Goal: Transaction & Acquisition: Purchase product/service

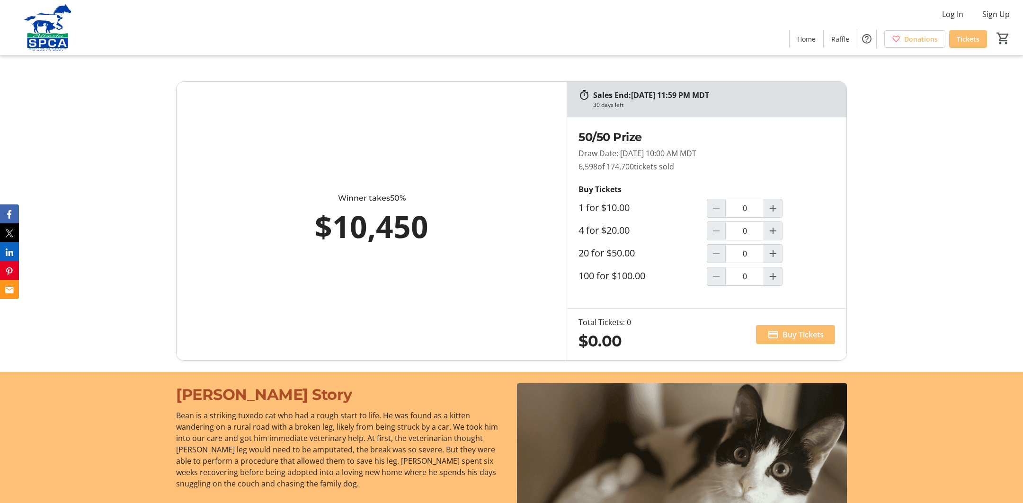
scroll to position [642, 0]
click at [787, 332] on span "Buy Tickets" at bounding box center [803, 334] width 41 height 11
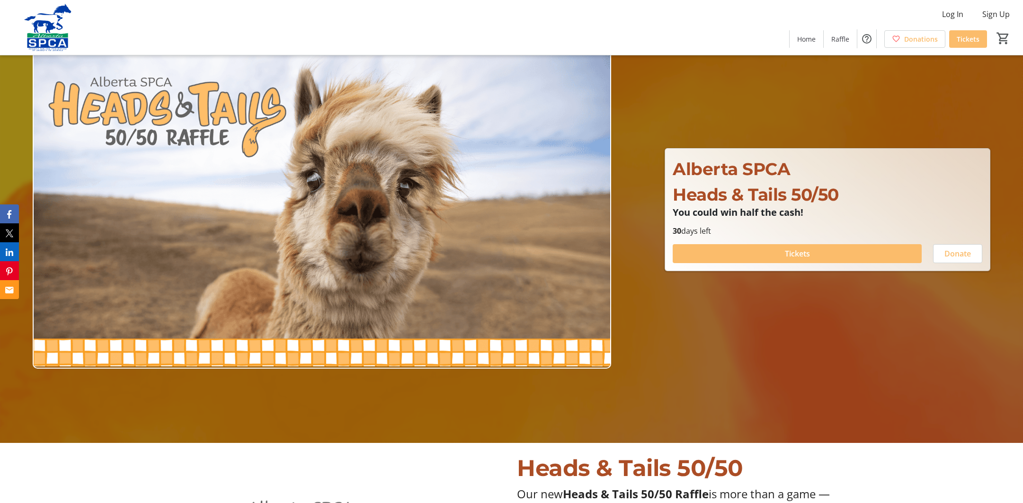
scroll to position [642, 0]
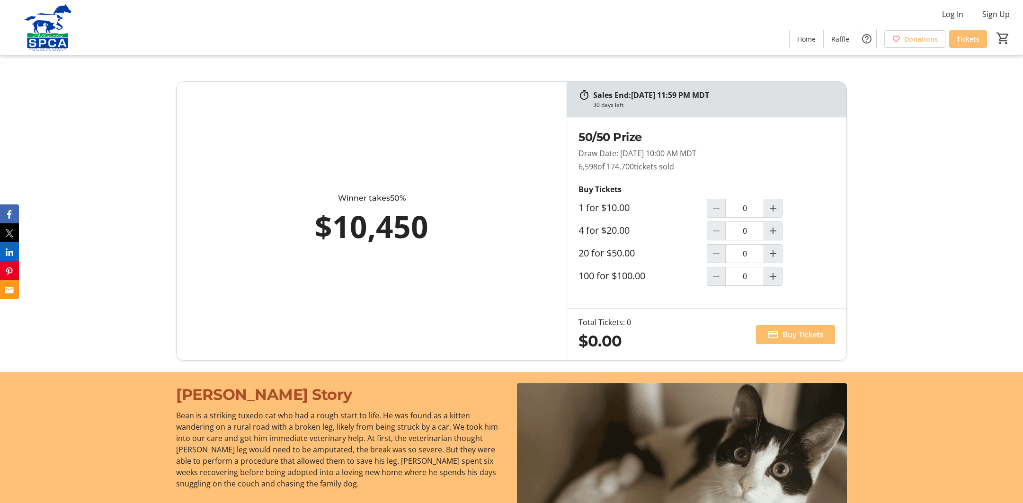
click at [603, 252] on label "20 for $50.00" at bounding box center [607, 253] width 56 height 11
click at [725, 252] on input "0" at bounding box center [744, 253] width 39 height 19
click at [747, 253] on input "0" at bounding box center [744, 253] width 39 height 19
click at [717, 250] on mat-icon "Decrement by one" at bounding box center [716, 253] width 11 height 11
click at [718, 250] on mat-icon "Decrement by one" at bounding box center [716, 253] width 11 height 11
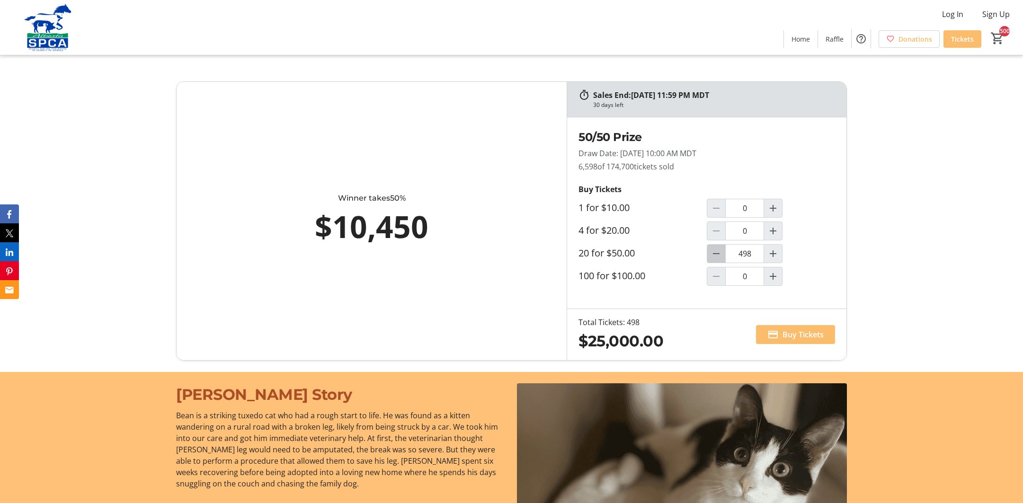
click at [718, 250] on mat-icon "Decrement by one" at bounding box center [716, 253] width 11 height 11
click at [775, 251] on mat-icon "Increment by one" at bounding box center [773, 253] width 11 height 11
click at [774, 251] on mat-icon "Increment by one" at bounding box center [773, 253] width 11 height 11
click at [749, 253] on input "499" at bounding box center [744, 253] width 39 height 19
click at [748, 253] on input "499" at bounding box center [744, 253] width 39 height 19
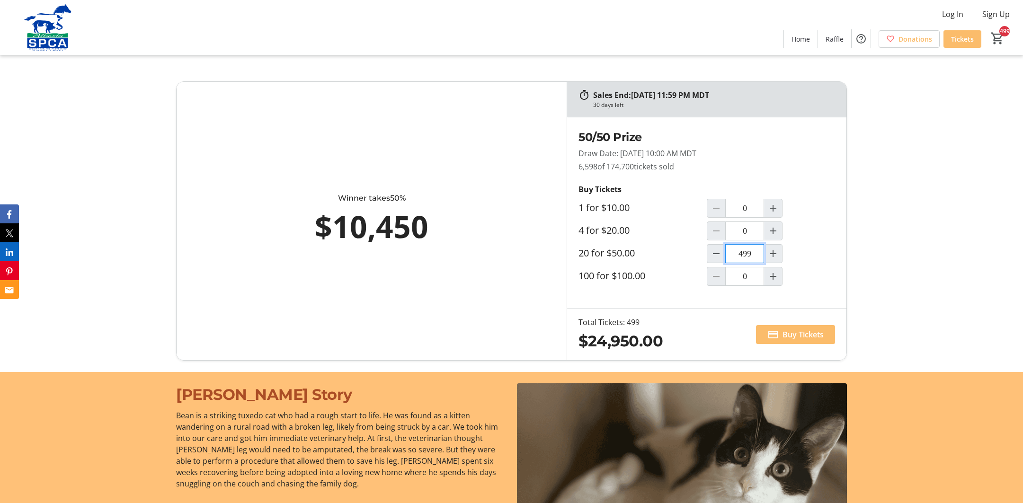
click at [754, 253] on input "499" at bounding box center [744, 253] width 39 height 19
type input "50"
drag, startPoint x: 751, startPoint y: 254, endPoint x: 768, endPoint y: 256, distance: 16.7
click at [753, 254] on input "50" at bounding box center [744, 254] width 39 height 19
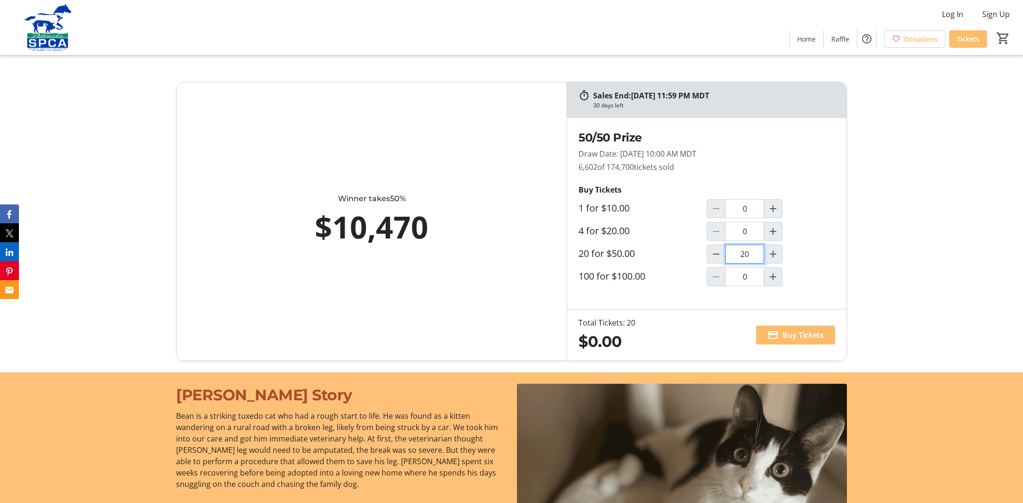
type input "20"
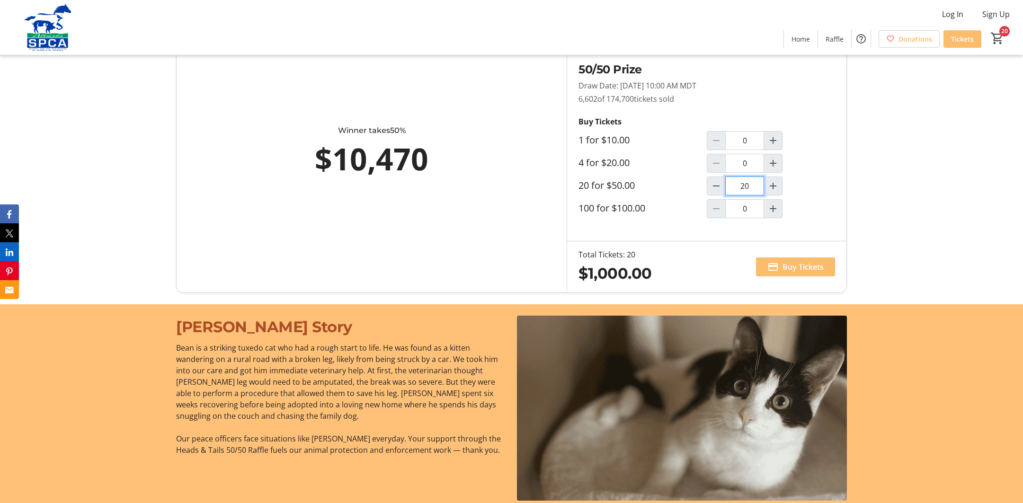
scroll to position [709, 0]
click at [795, 266] on span "Buy Tickets" at bounding box center [803, 267] width 41 height 11
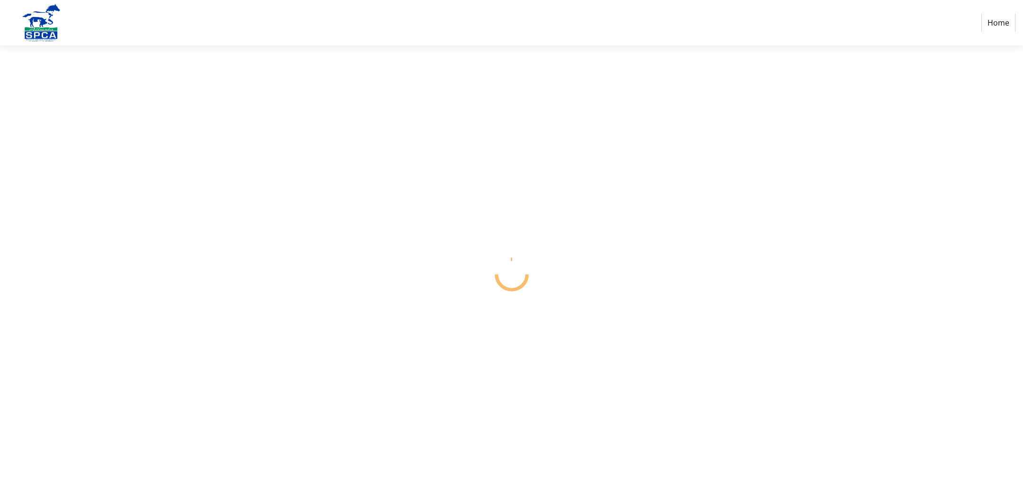
select select "CA"
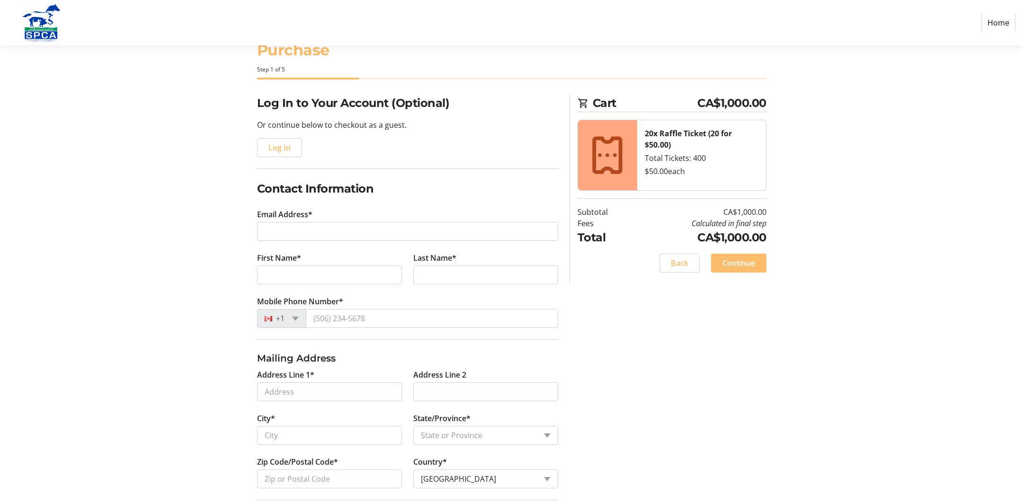
scroll to position [29, 0]
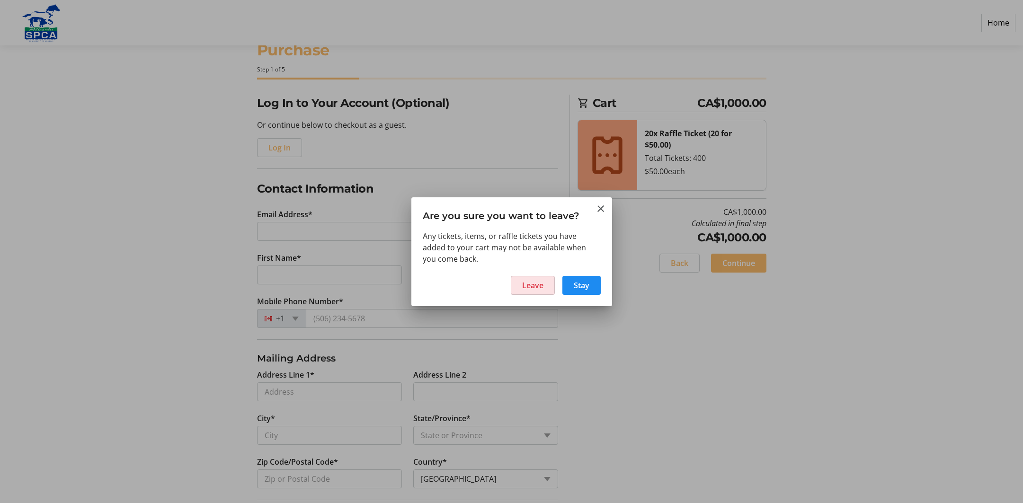
click at [532, 286] on span "Leave" at bounding box center [532, 285] width 21 height 11
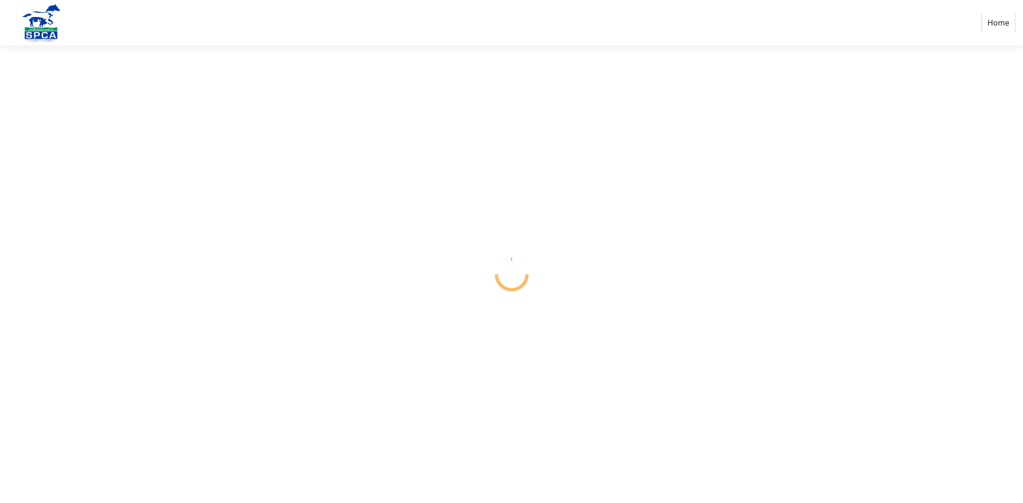
select select "CA"
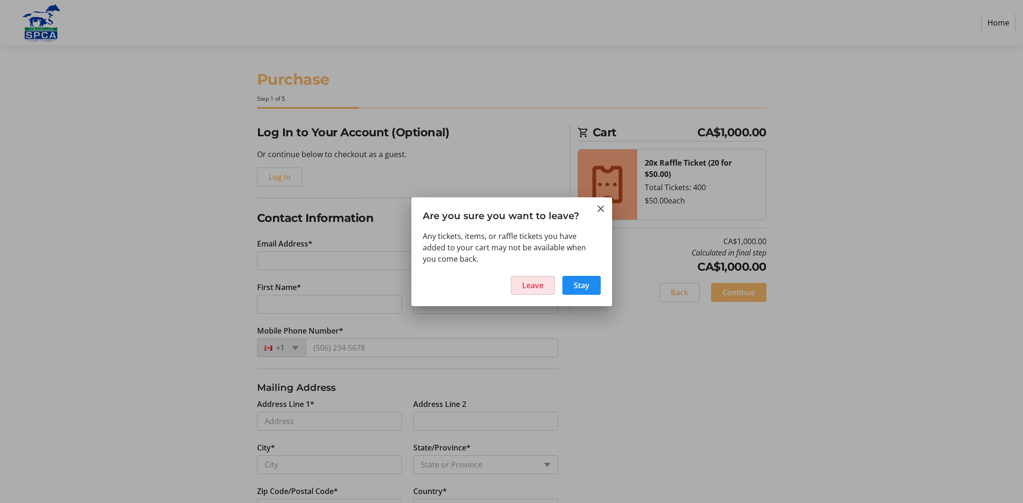
click at [536, 286] on span "Leave" at bounding box center [532, 285] width 21 height 11
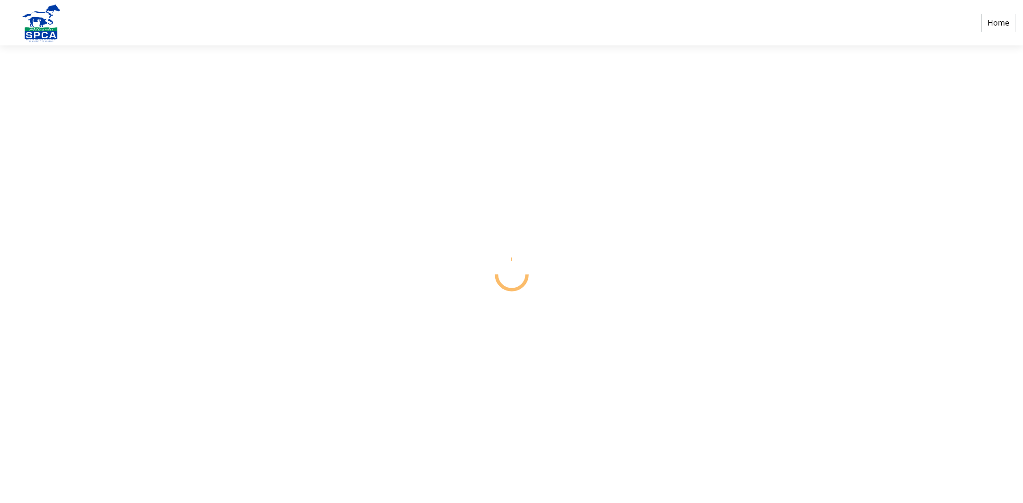
select select "CA"
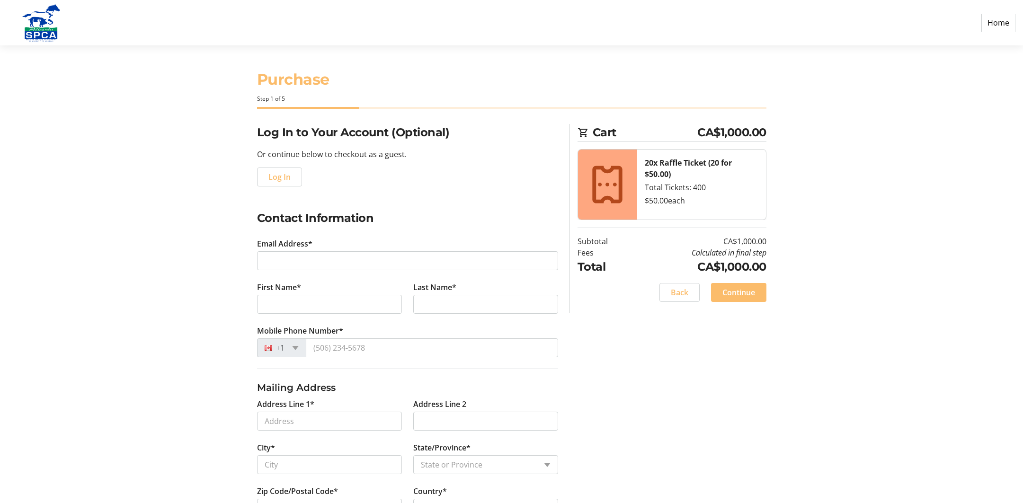
click at [232, 135] on div "Log In to Your Account (Optional) Or continue below to checkout as a guest. Log…" at bounding box center [511, 362] width 625 height 476
click at [563, 310] on div "Log In to Your Account (Optional) Or continue below to checkout as a guest. Log…" at bounding box center [511, 362] width 625 height 476
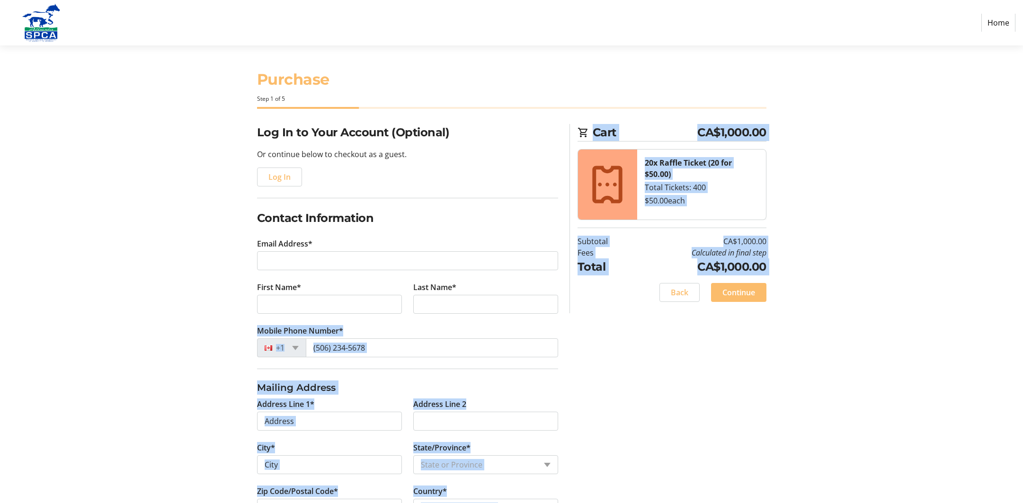
drag, startPoint x: 563, startPoint y: 310, endPoint x: 580, endPoint y: 310, distance: 16.1
click at [567, 310] on div "Cart CA$1,000.00 20x Raffle Ticket (20 for $50.00) Total Tickets: 400 $50.00 ea…" at bounding box center [668, 218] width 208 height 189
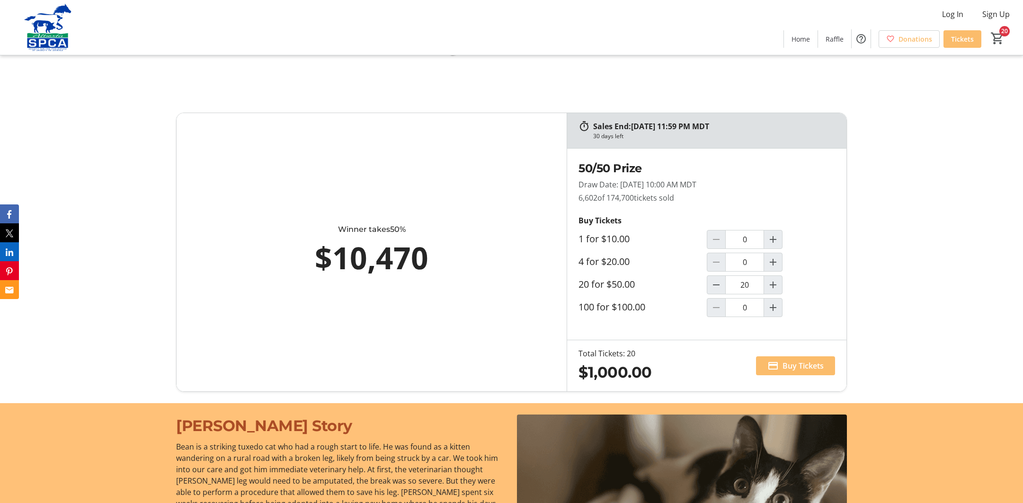
scroll to position [610, 0]
click at [751, 285] on input "20" at bounding box center [744, 285] width 39 height 19
type input "0"
drag, startPoint x: 766, startPoint y: 323, endPoint x: 740, endPoint y: 320, distance: 26.3
click at [766, 322] on div "50/50 Prize Draw Date: 09/16/2025 at 10:00 AM MDT 6,602 of 174,700 tickets sold…" at bounding box center [706, 244] width 279 height 191
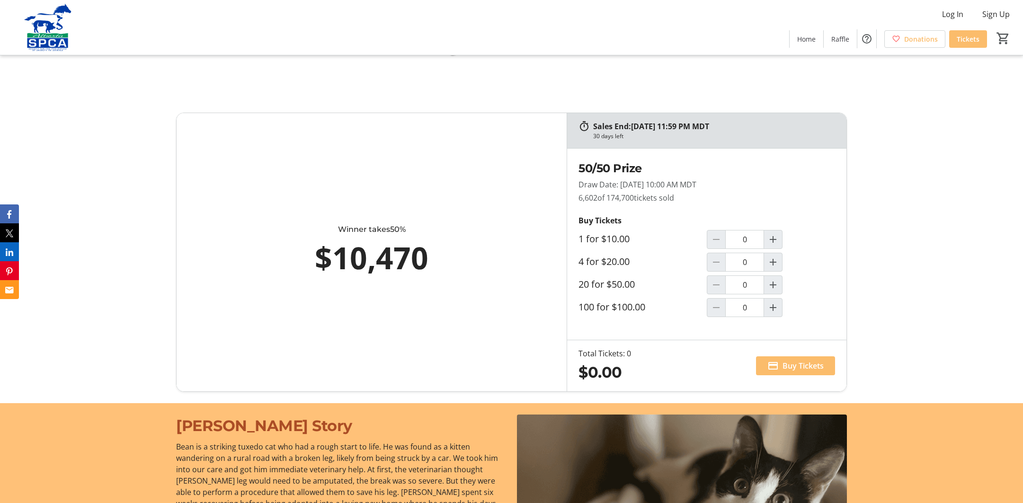
drag, startPoint x: 740, startPoint y: 320, endPoint x: 686, endPoint y: 328, distance: 54.2
click at [722, 323] on div "50/50 Prize Draw Date: 09/16/2025 at 10:00 AM MDT 6,602 of 174,700 tickets sold…" at bounding box center [706, 244] width 279 height 191
drag, startPoint x: 613, startPoint y: 340, endPoint x: 604, endPoint y: 342, distance: 9.1
click at [612, 340] on div "Total Tickets: 0 $0.00 Buy Tickets" at bounding box center [706, 365] width 279 height 51
click at [593, 349] on div "Total Tickets: 0" at bounding box center [605, 353] width 53 height 11
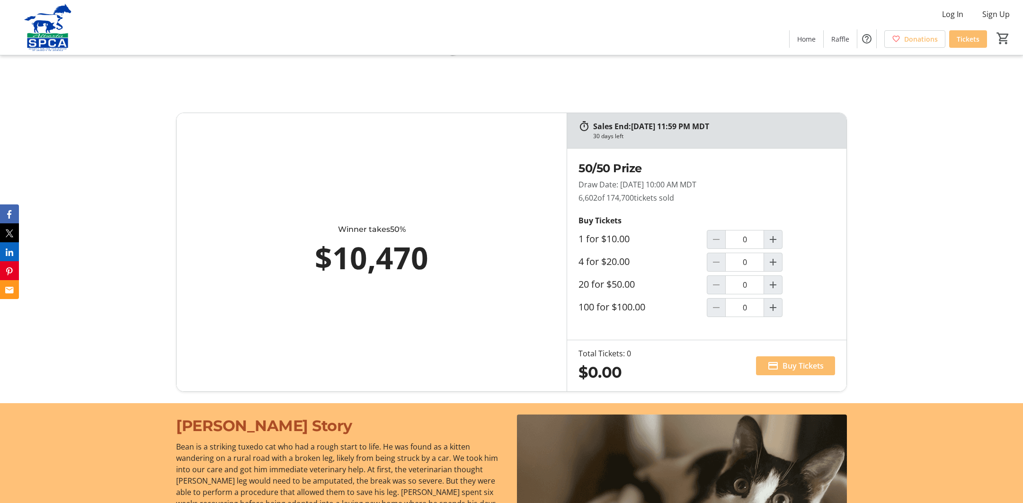
drag, startPoint x: 618, startPoint y: 355, endPoint x: 592, endPoint y: 354, distance: 25.6
click at [618, 355] on div "Total Tickets: 0" at bounding box center [605, 353] width 53 height 11
drag, startPoint x: 581, startPoint y: 353, endPoint x: 589, endPoint y: 354, distance: 8.1
click at [582, 354] on div "Total Tickets: 0" at bounding box center [605, 353] width 53 height 11
drag, startPoint x: 602, startPoint y: 354, endPoint x: 606, endPoint y: 359, distance: 6.4
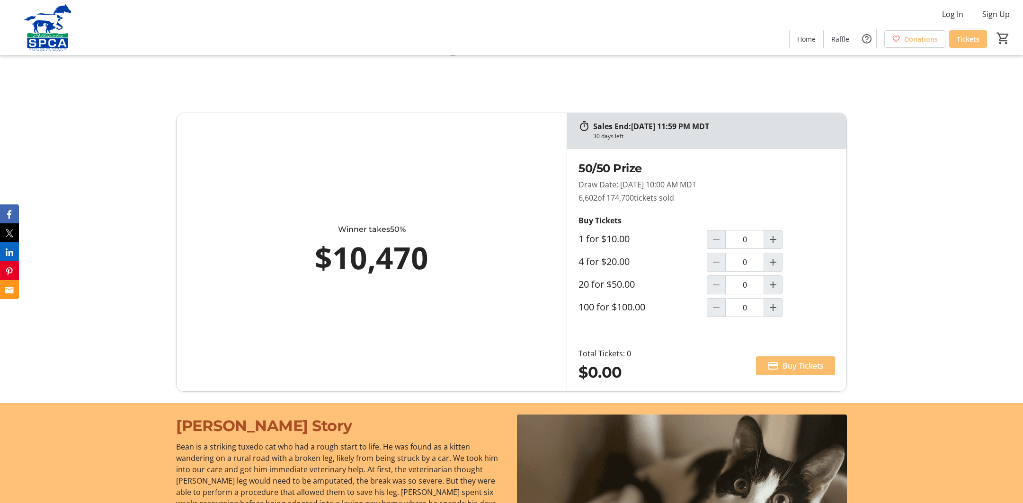
click at [603, 355] on div "Total Tickets: 0" at bounding box center [605, 353] width 53 height 11
click at [735, 284] on input "0" at bounding box center [744, 285] width 39 height 19
type input "20"
click at [796, 367] on span "Buy Tickets" at bounding box center [803, 365] width 41 height 11
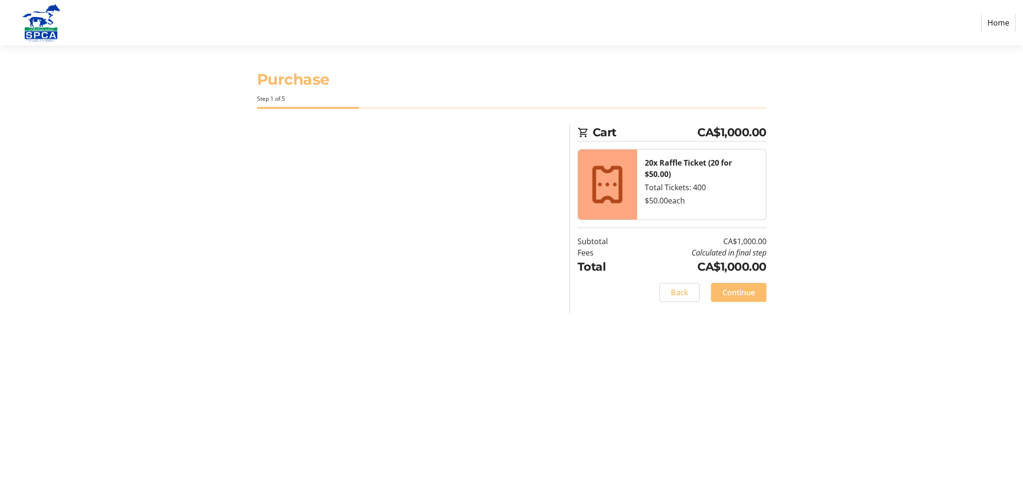
select select "CA"
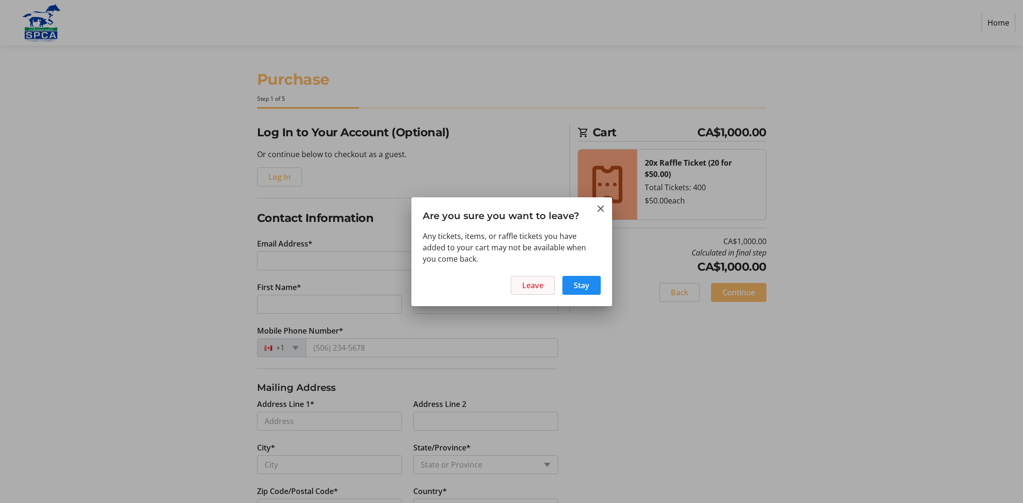
click at [536, 286] on span "Leave" at bounding box center [532, 285] width 21 height 11
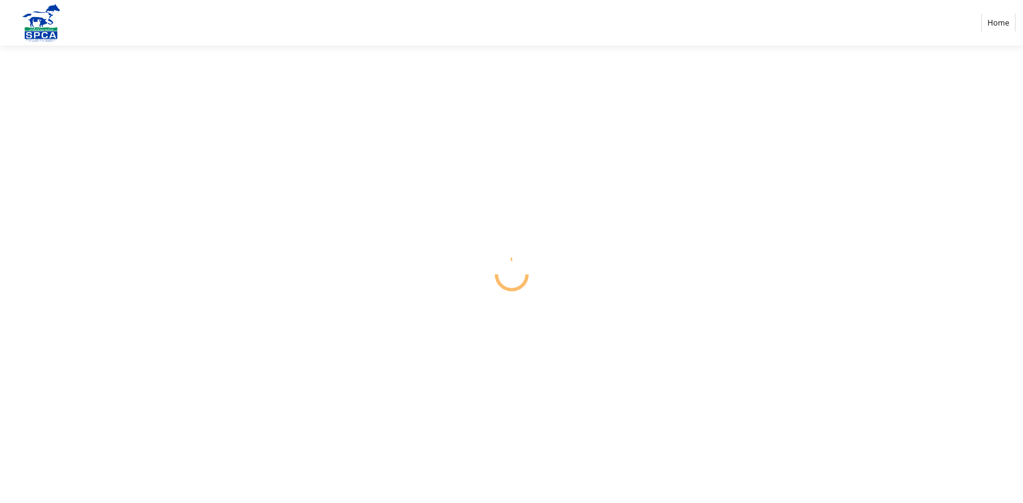
select select "CA"
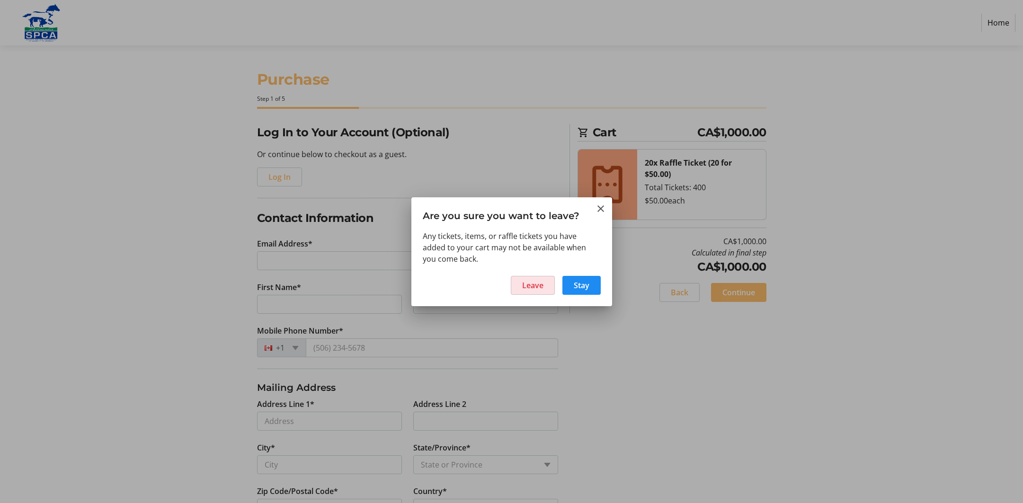
click at [536, 286] on span "Leave" at bounding box center [532, 285] width 21 height 11
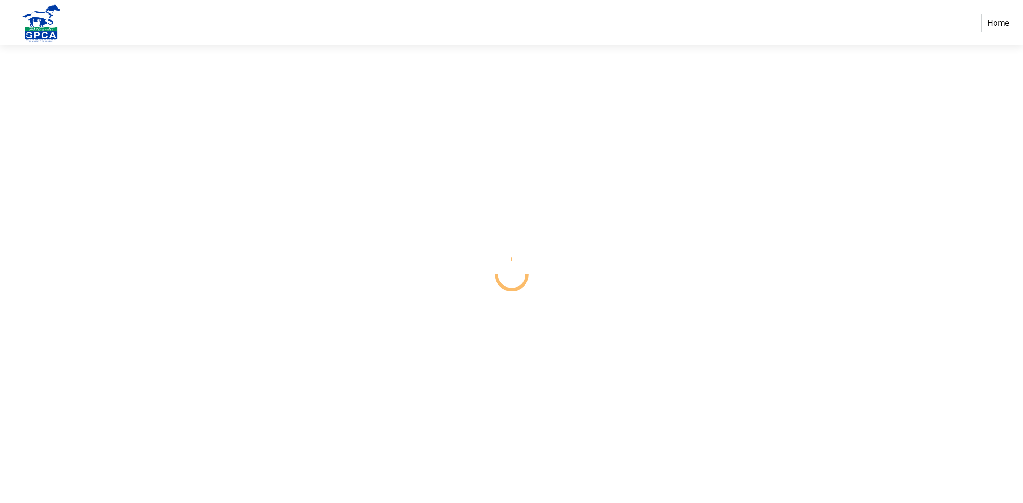
select select "CA"
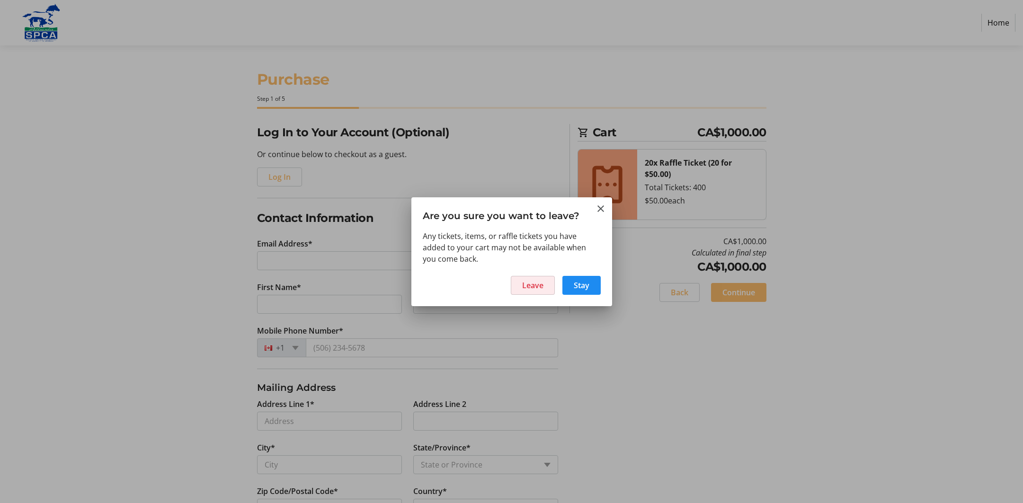
click at [534, 285] on span "Leave" at bounding box center [532, 285] width 21 height 11
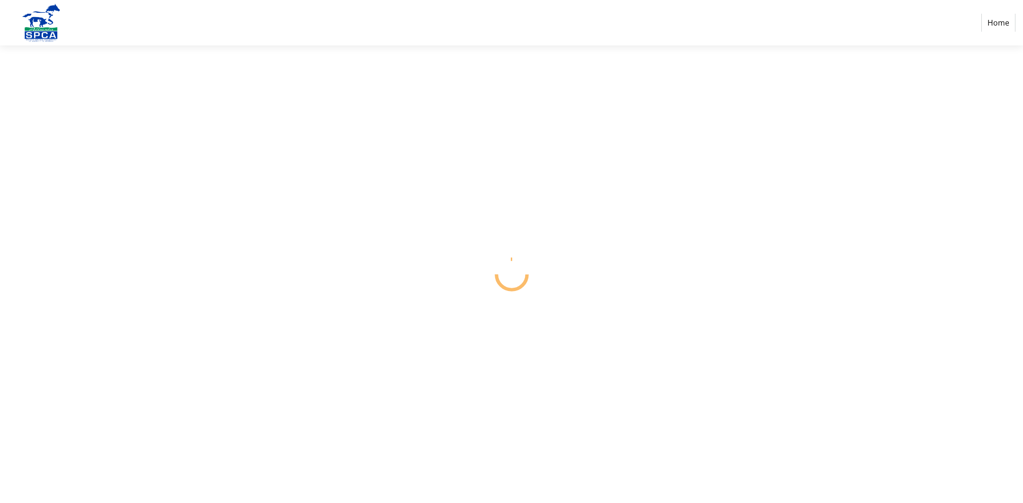
select select "CA"
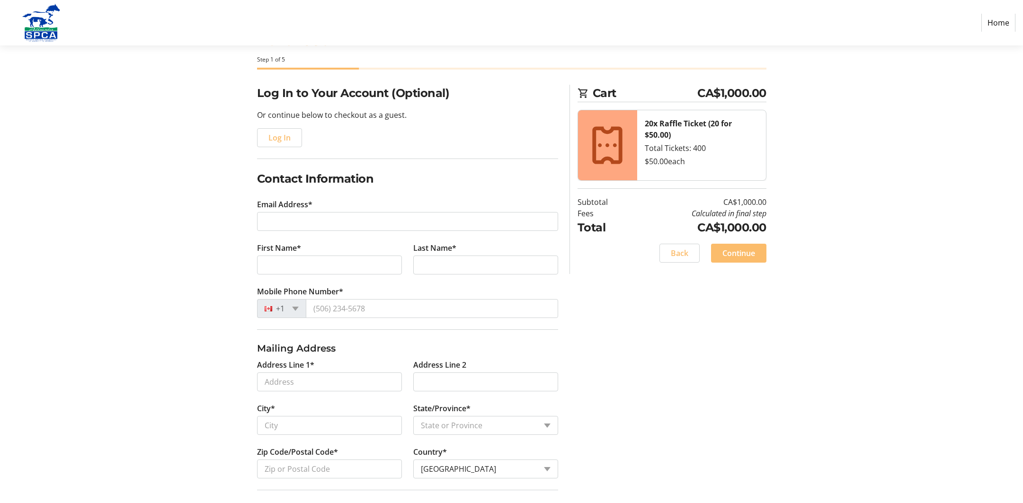
scroll to position [26, 0]
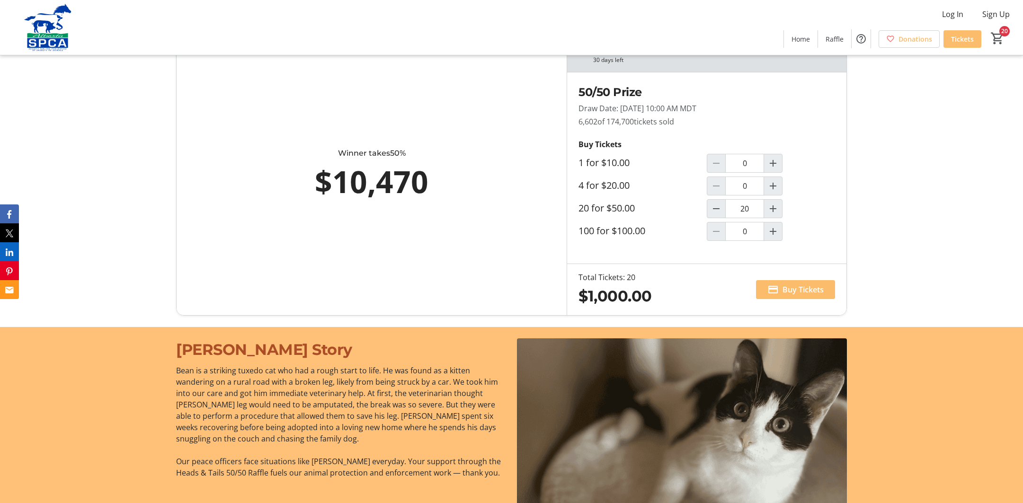
scroll to position [687, 0]
click at [751, 207] on input "20" at bounding box center [744, 208] width 39 height 19
type input "1"
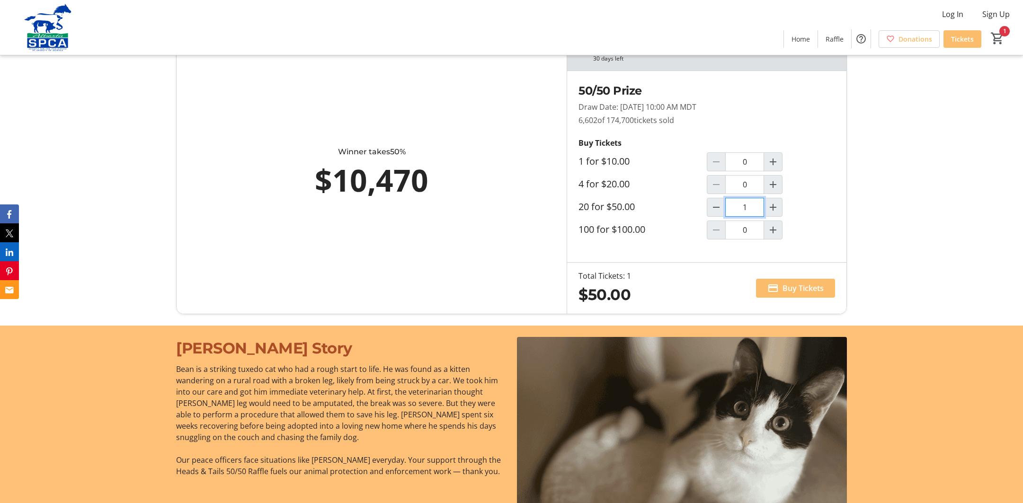
scroll to position [688, 0]
click at [797, 286] on span "Buy Tickets" at bounding box center [803, 288] width 41 height 11
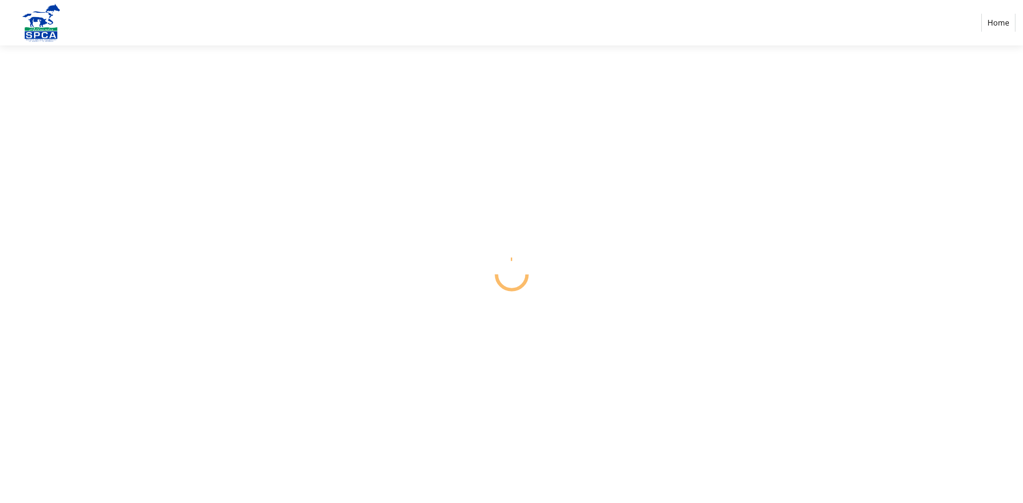
select select "CA"
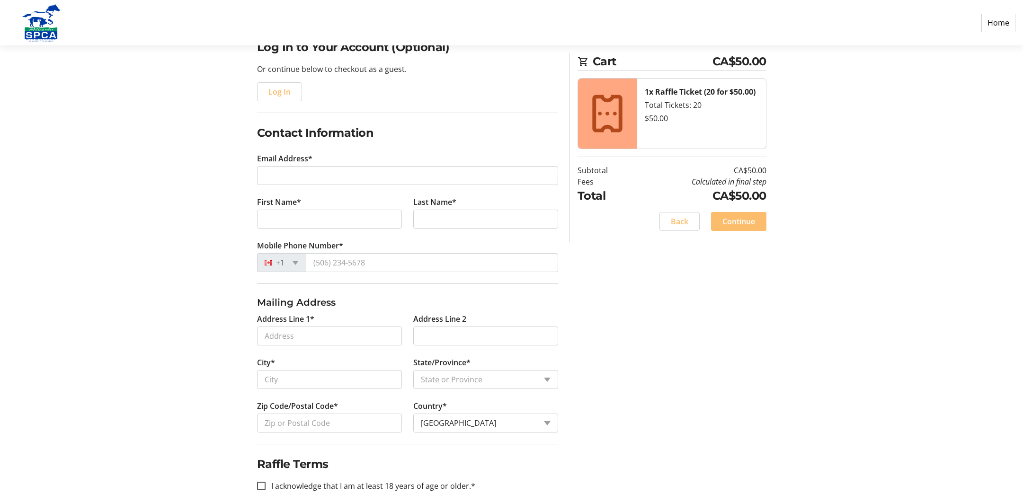
scroll to position [85, 0]
drag, startPoint x: 312, startPoint y: 157, endPoint x: 310, endPoint y: 162, distance: 4.9
click at [311, 160] on label "Email Address*" at bounding box center [284, 158] width 55 height 11
click at [311, 166] on input "Email Address*" at bounding box center [407, 175] width 301 height 19
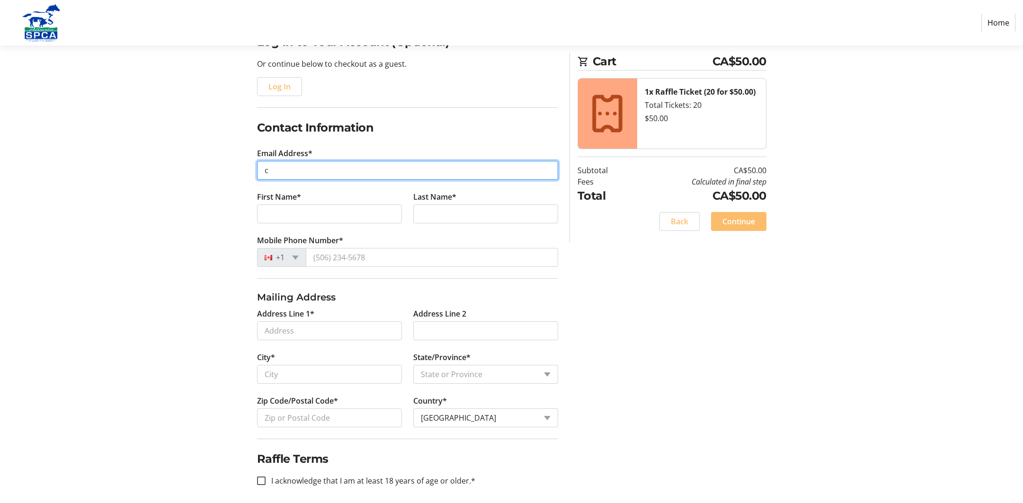
scroll to position [89, 0]
type input "ca"
type input "[EMAIL_ADDRESS][DOMAIN_NAME]"
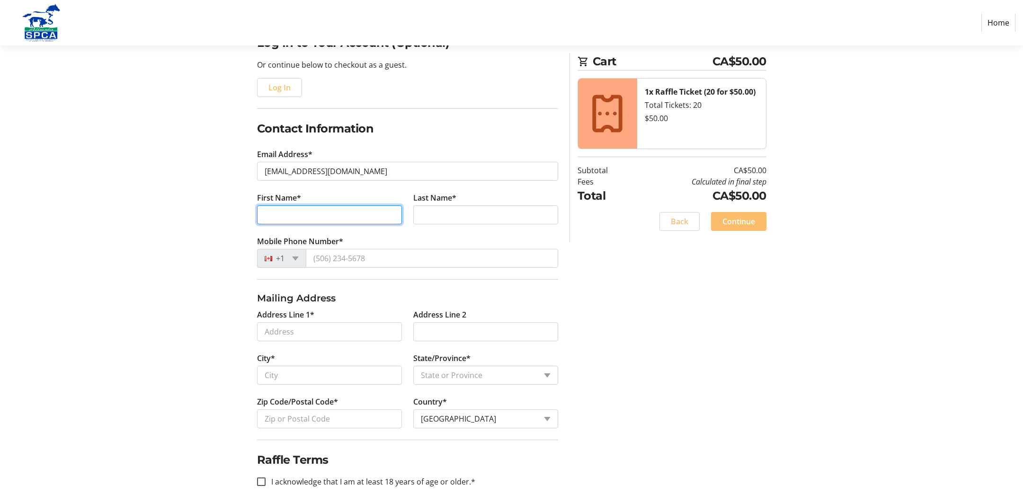
type input "C"
type input "[PERSON_NAME]"
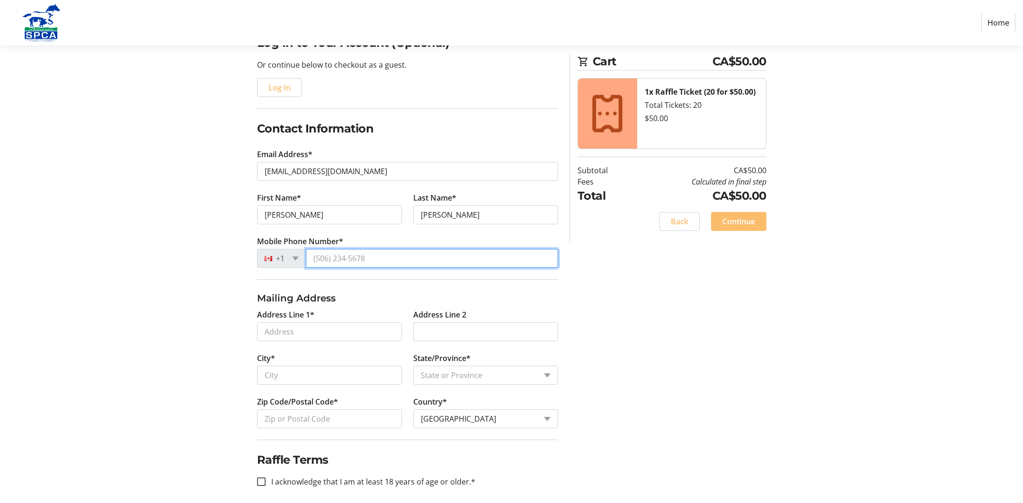
type input "[PHONE_NUMBER]"
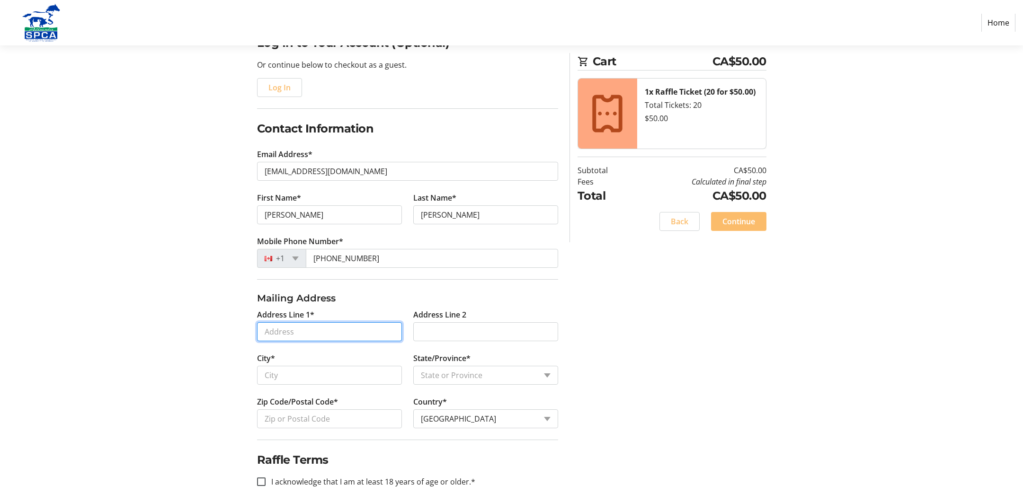
type input "[STREET_ADDRESS]"
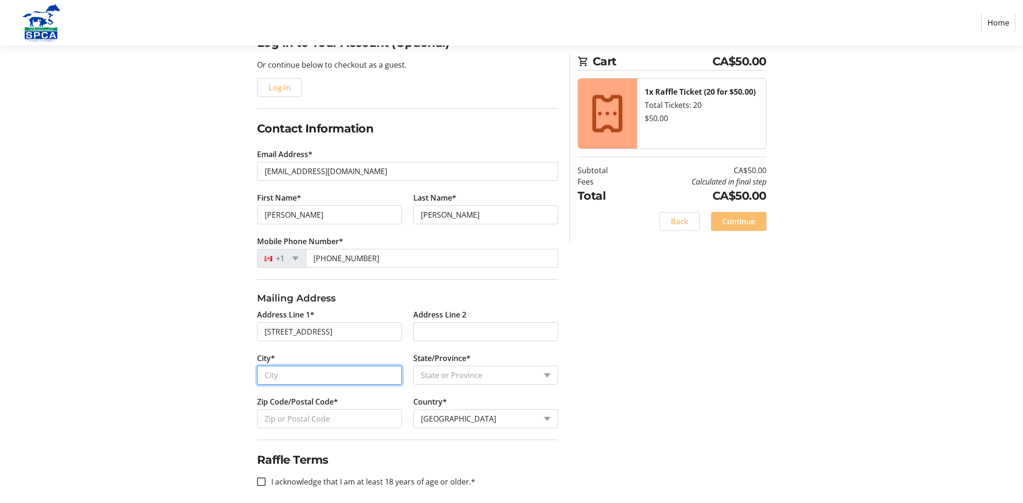
type input "[PERSON_NAME] T0C 2L2"
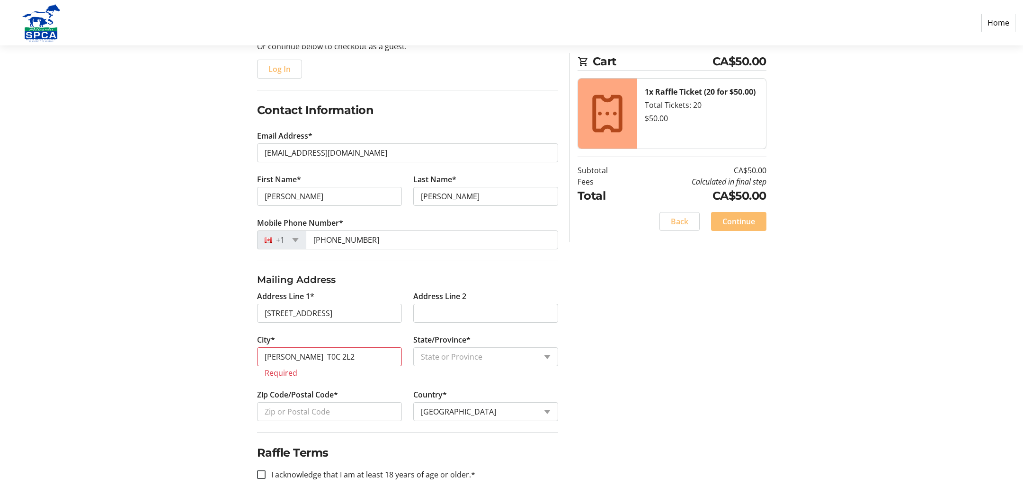
scroll to position [108, 0]
select select "AB"
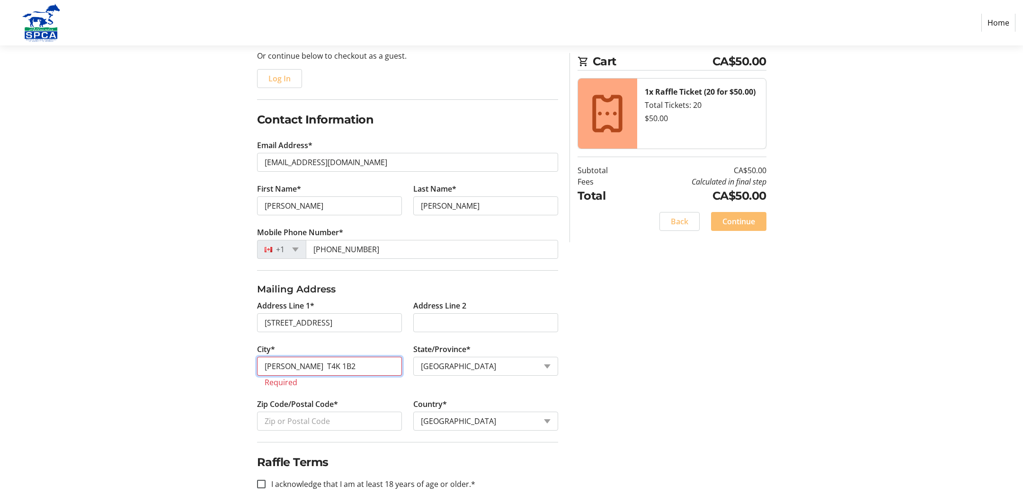
scroll to position [98, 0]
type input "[PERSON_NAME] T4K 1B2"
type input "T4K 1B2"
click at [250, 372] on div "Log In to Your Account (Optional) Or continue below to checkout as a guest. Log…" at bounding box center [511, 269] width 625 height 487
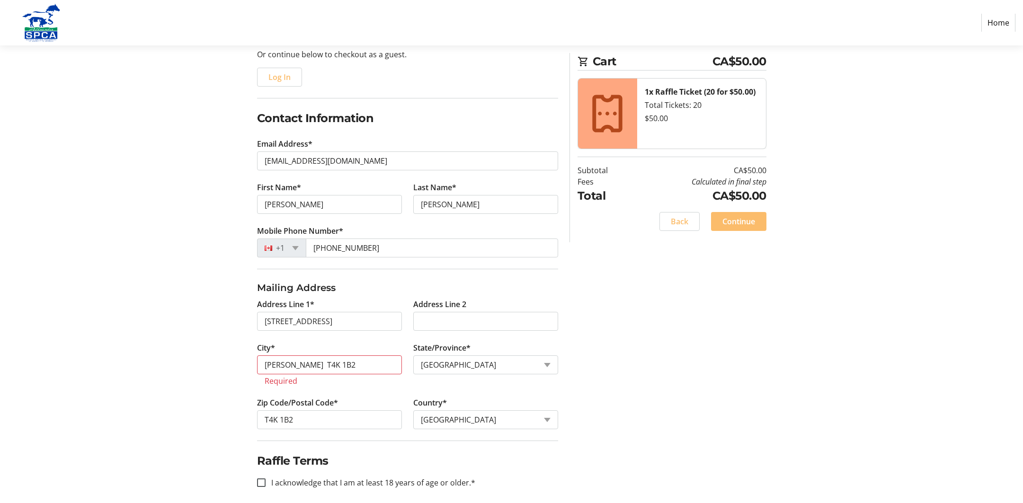
click at [357, 378] on tr-error "Required" at bounding box center [330, 380] width 130 height 9
drag, startPoint x: 356, startPoint y: 378, endPoint x: 321, endPoint y: 379, distance: 35.1
click at [356, 378] on tr-error "Required" at bounding box center [330, 380] width 130 height 9
drag, startPoint x: 286, startPoint y: 380, endPoint x: 316, endPoint y: 397, distance: 34.8
click at [286, 383] on tr-error "Required" at bounding box center [330, 380] width 130 height 9
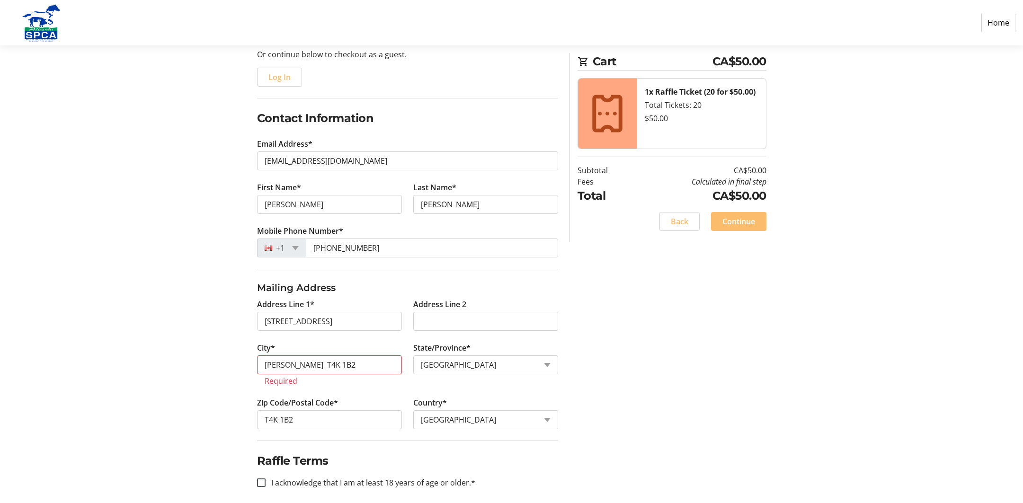
drag, startPoint x: 351, startPoint y: 393, endPoint x: 345, endPoint y: 402, distance: 10.5
click at [349, 394] on tr-form-field "City* [PERSON_NAME] T4K 1B2 Required" at bounding box center [329, 369] width 156 height 55
drag, startPoint x: 365, startPoint y: 361, endPoint x: 335, endPoint y: 353, distance: 30.9
click at [354, 359] on input "[PERSON_NAME] T4K 1B2" at bounding box center [329, 365] width 145 height 19
click at [279, 344] on tr-form-field "City* [PERSON_NAME] T4K 1B2 Required" at bounding box center [329, 369] width 156 height 55
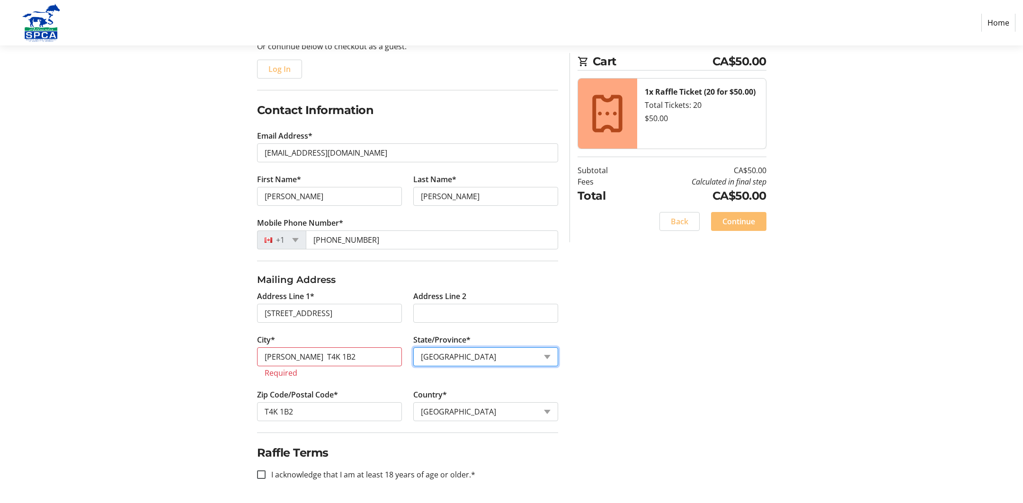
scroll to position [108, 0]
click at [263, 474] on input "I acknowledge that I am at least 18 years of age or older.*" at bounding box center [261, 475] width 9 height 9
checkbox input "true"
click at [738, 218] on span "Continue" at bounding box center [739, 221] width 33 height 11
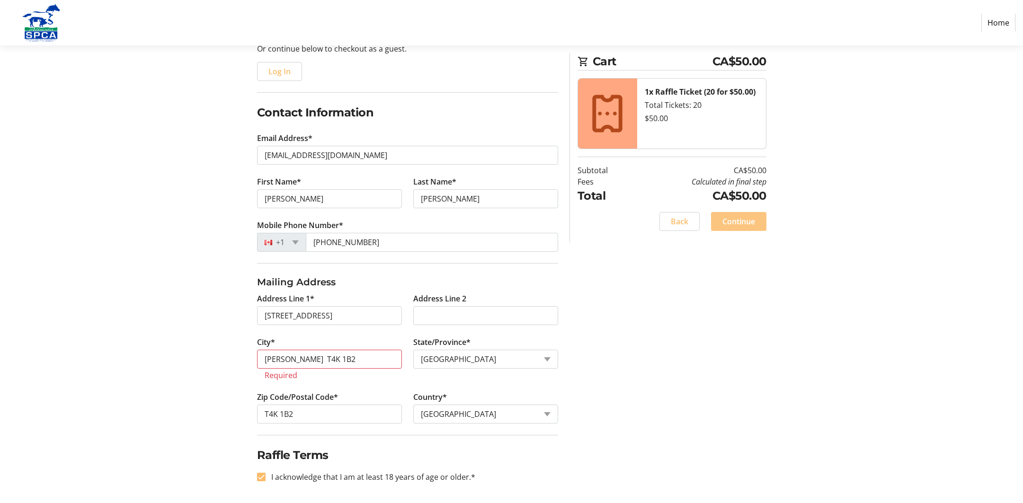
click at [738, 218] on span "Continue" at bounding box center [739, 221] width 33 height 11
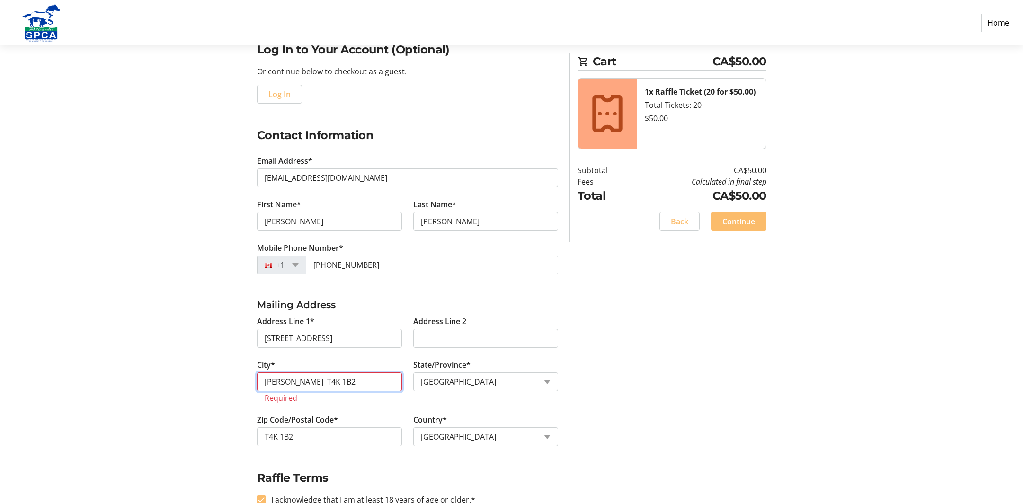
scroll to position [83, 0]
click at [391, 382] on input "[PERSON_NAME] T4K 1B2" at bounding box center [329, 382] width 145 height 19
click at [386, 382] on input "[PERSON_NAME] T4K 1B2" at bounding box center [329, 382] width 145 height 19
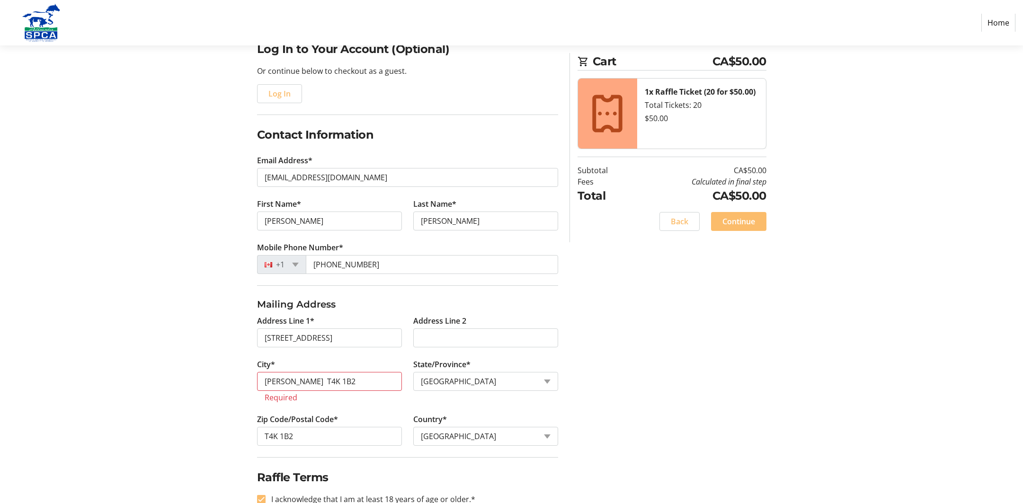
click at [375, 411] on tr-form-field "City* [PERSON_NAME] T4K 1B2 Required" at bounding box center [329, 386] width 156 height 55
drag, startPoint x: 372, startPoint y: 410, endPoint x: 352, endPoint y: 405, distance: 20.4
click at [361, 407] on tr-form-field "City* [PERSON_NAME] T4K 1B2 Required" at bounding box center [329, 386] width 156 height 55
click at [313, 384] on input "[PERSON_NAME] T4K 1B2" at bounding box center [329, 381] width 145 height 19
click at [307, 381] on input "[PERSON_NAME] T4K 1B2" at bounding box center [329, 381] width 145 height 19
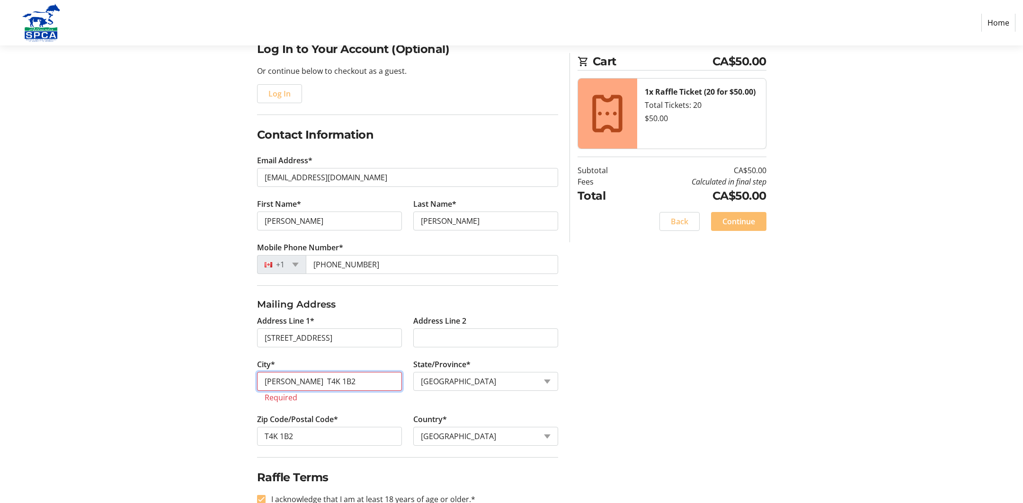
drag, startPoint x: 283, startPoint y: 381, endPoint x: 268, endPoint y: 386, distance: 16.5
click at [277, 384] on input "[PERSON_NAME] T4K 1B2" at bounding box center [329, 381] width 145 height 19
drag, startPoint x: 266, startPoint y: 384, endPoint x: 261, endPoint y: 381, distance: 6.2
click at [265, 384] on input "[PERSON_NAME] T4K 1B2" at bounding box center [329, 381] width 145 height 19
click at [266, 364] on label "City*" at bounding box center [266, 364] width 18 height 11
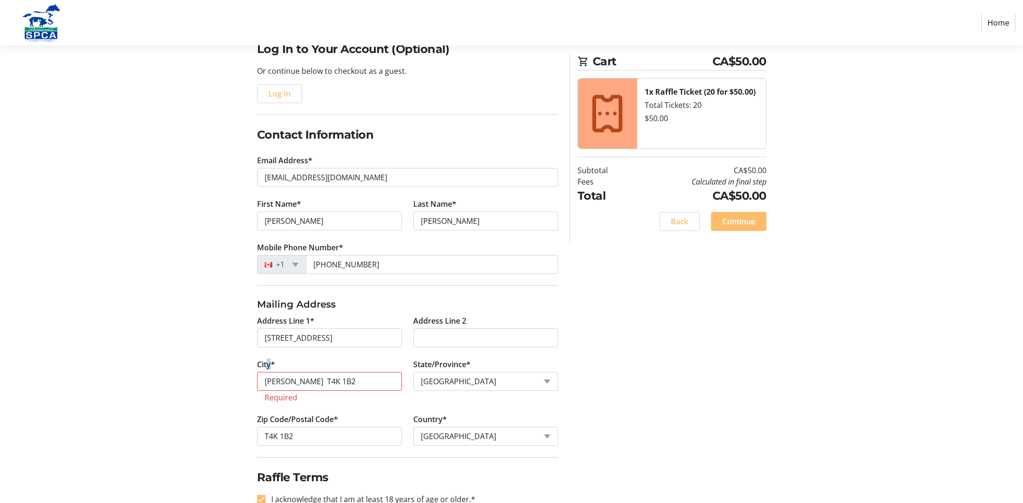
click at [266, 372] on input "[PERSON_NAME] T4K 1B2" at bounding box center [329, 381] width 145 height 19
drag, startPoint x: 273, startPoint y: 363, endPoint x: 280, endPoint y: 367, distance: 7.8
click at [273, 364] on label "City*" at bounding box center [266, 364] width 18 height 11
click at [273, 372] on input "[PERSON_NAME] T4K 1B2" at bounding box center [329, 381] width 145 height 19
click at [390, 384] on input "[PERSON_NAME] T4K 1B2" at bounding box center [329, 381] width 145 height 19
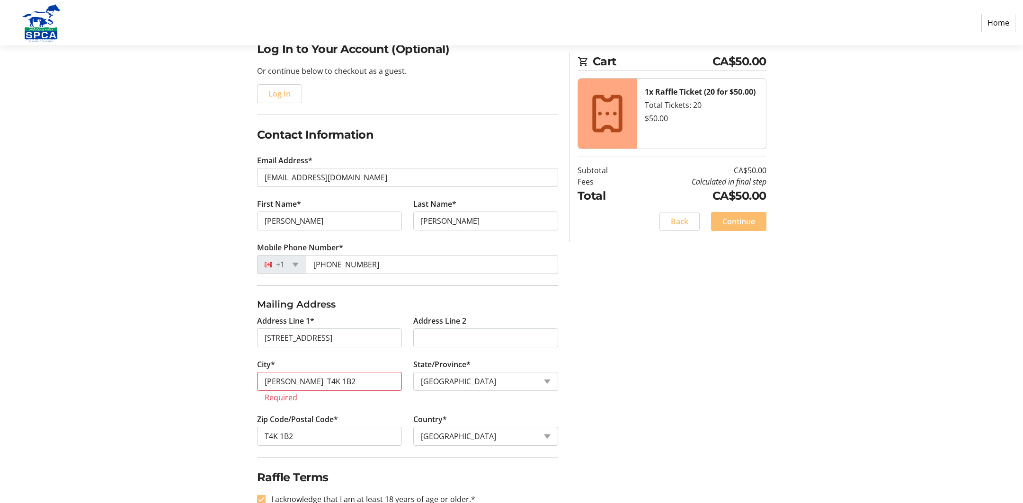
click at [523, 423] on tr-form-field "Country* Country Country [GEOGRAPHIC_DATA] [GEOGRAPHIC_DATA] [GEOGRAPHIC_DATA] …" at bounding box center [485, 436] width 145 height 44
click at [522, 422] on tr-form-field "Country* Country Country [GEOGRAPHIC_DATA] [GEOGRAPHIC_DATA] [GEOGRAPHIC_DATA] …" at bounding box center [485, 436] width 145 height 44
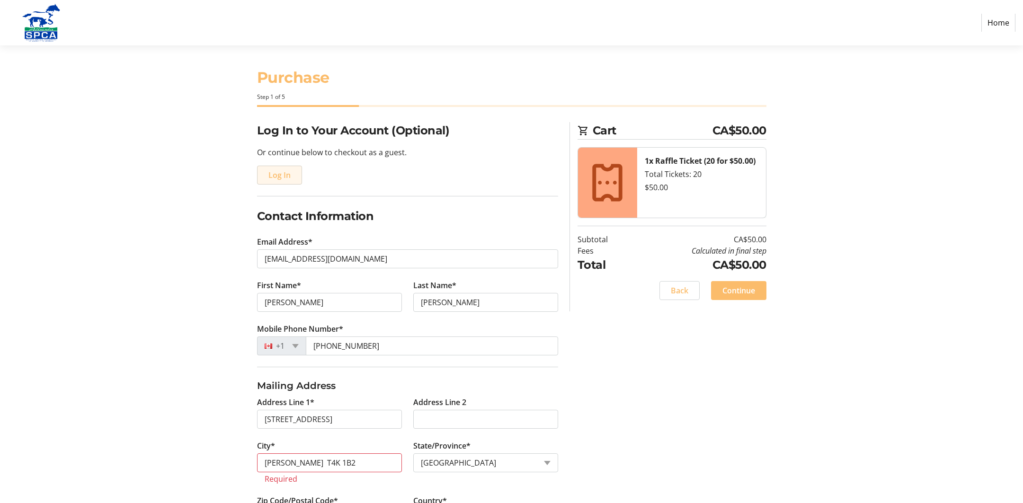
scroll to position [2, 0]
click at [277, 177] on span "Log In" at bounding box center [279, 174] width 22 height 11
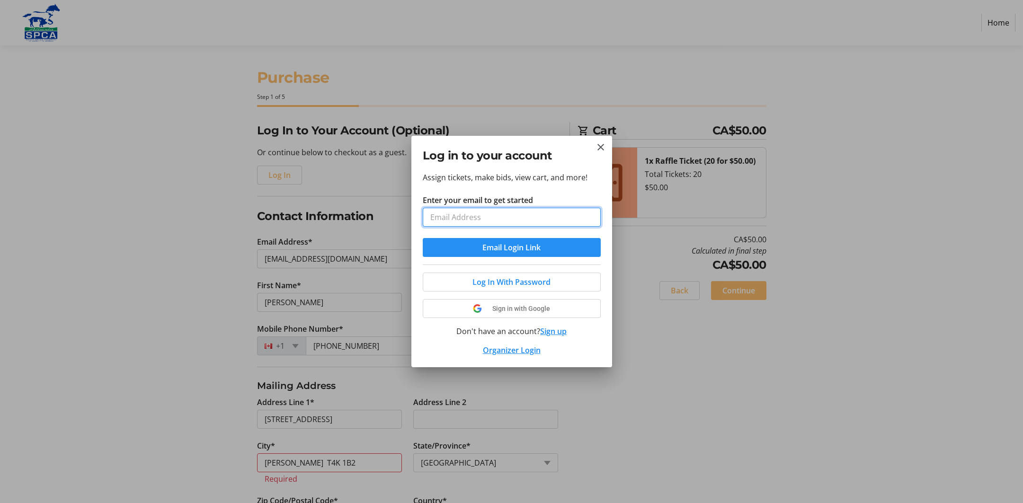
type input "[EMAIL_ADDRESS][DOMAIN_NAME]"
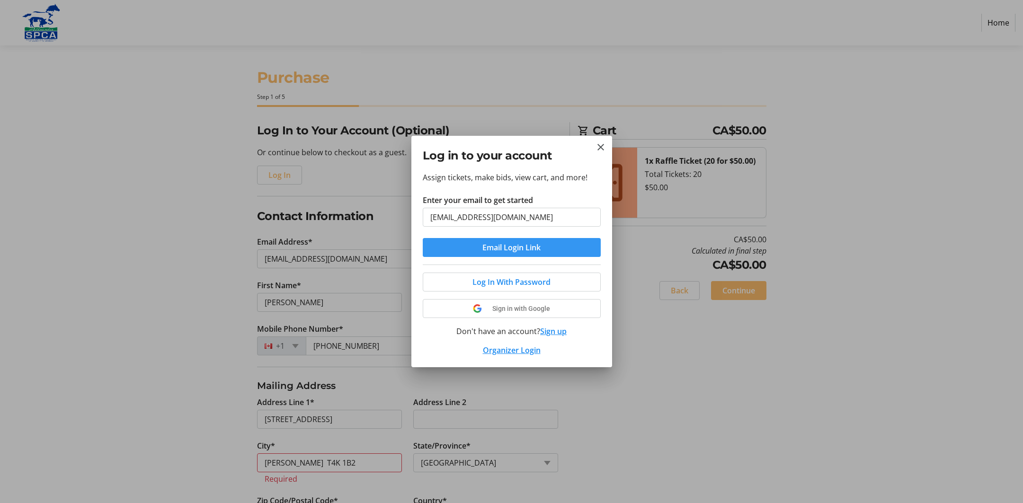
click at [514, 243] on span "Email Login Link" at bounding box center [512, 247] width 58 height 11
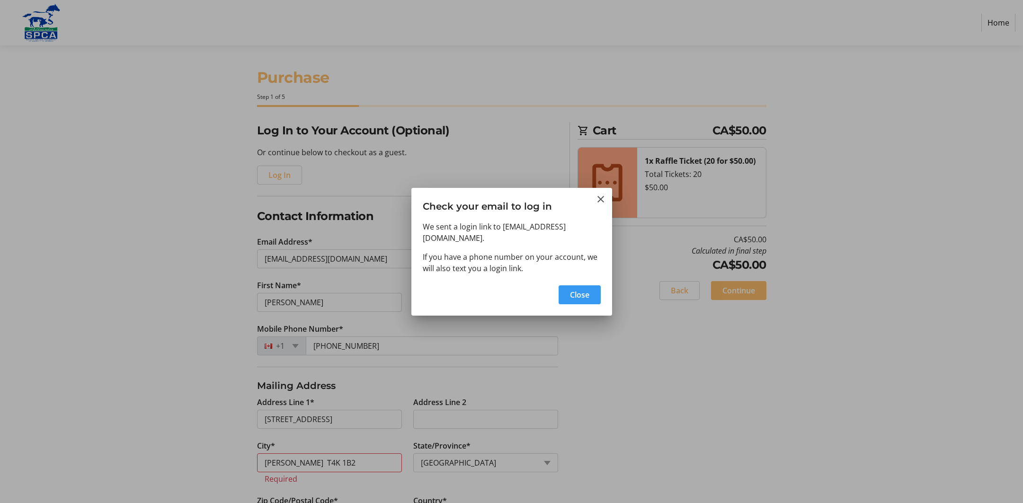
drag, startPoint x: 580, startPoint y: 285, endPoint x: 575, endPoint y: 286, distance: 4.8
click at [575, 289] on span "Close" at bounding box center [579, 294] width 19 height 11
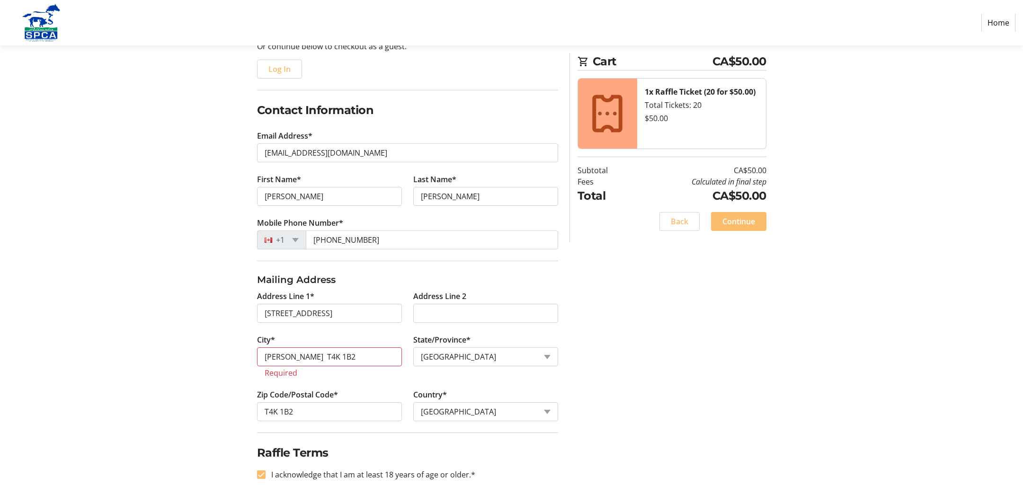
scroll to position [108, 0]
click at [740, 220] on span "Continue" at bounding box center [739, 221] width 33 height 11
click at [731, 219] on span "Continue" at bounding box center [739, 221] width 33 height 11
drag, startPoint x: 732, startPoint y: 219, endPoint x: 658, endPoint y: 246, distance: 78.2
click at [730, 219] on span "Continue" at bounding box center [739, 221] width 33 height 11
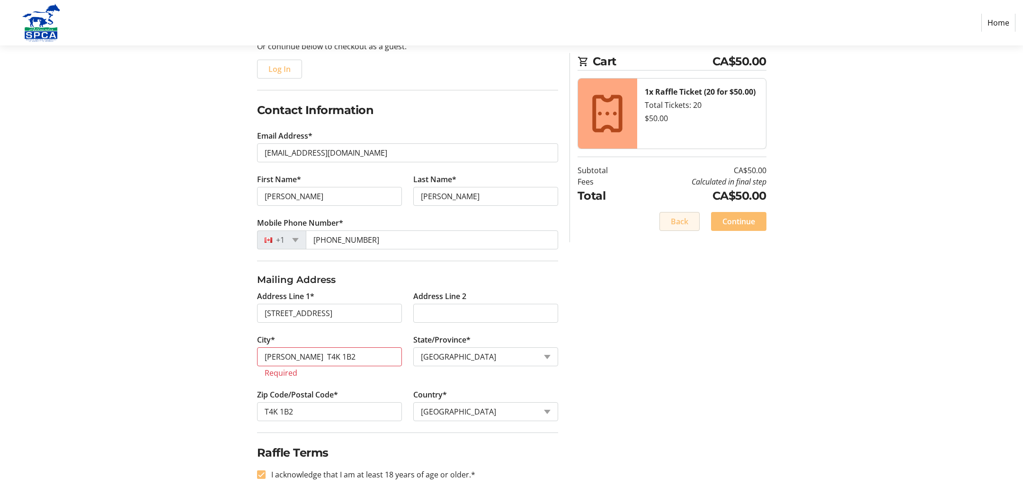
click at [679, 222] on span "Back" at bounding box center [680, 221] width 18 height 11
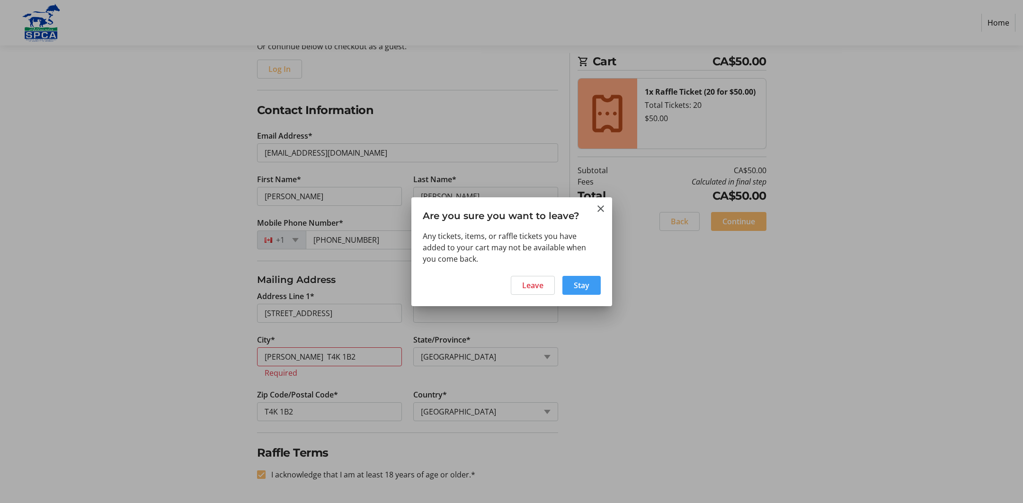
click at [580, 285] on span "Stay" at bounding box center [582, 285] width 16 height 11
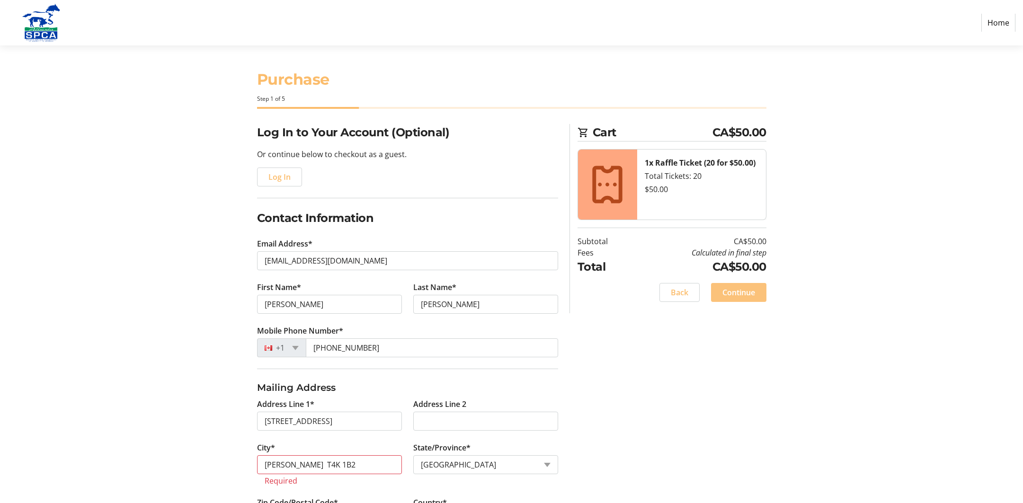
click at [737, 291] on span "Continue" at bounding box center [739, 292] width 33 height 11
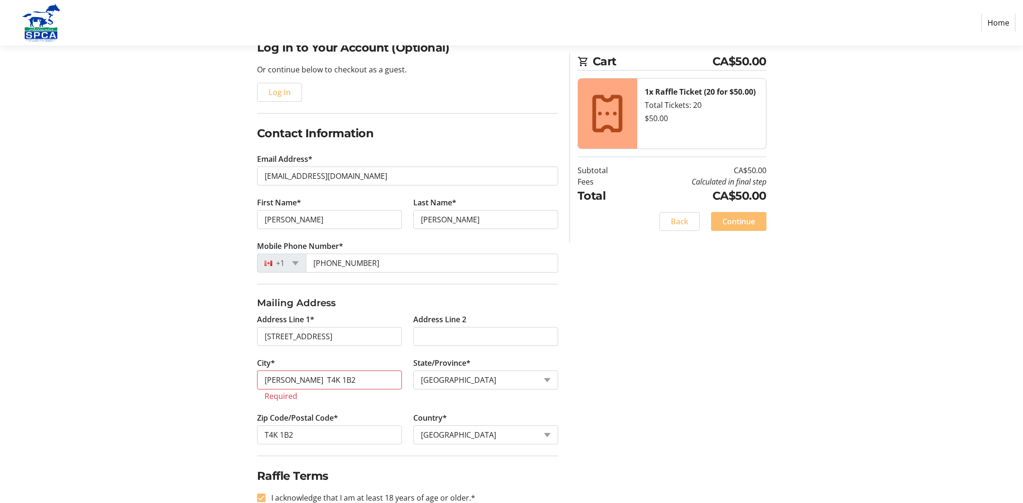
scroll to position [108, 0]
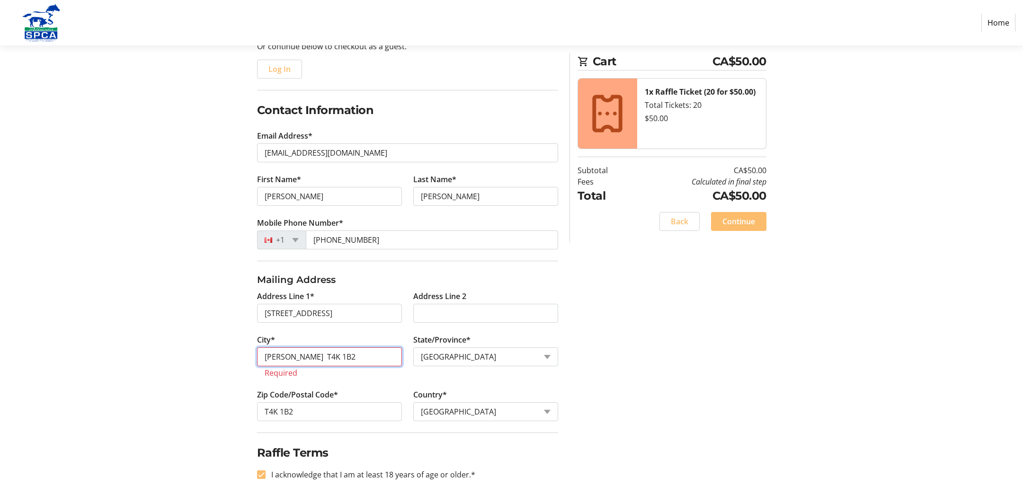
click at [737, 290] on div "Log In to Your Account (Optional) Or continue below to checkout as a guest. Log…" at bounding box center [511, 259] width 625 height 487
click at [737, 221] on span "Continue" at bounding box center [739, 221] width 33 height 11
click at [736, 221] on span "Continue" at bounding box center [739, 221] width 33 height 11
click at [736, 224] on span "Continue" at bounding box center [739, 221] width 33 height 11
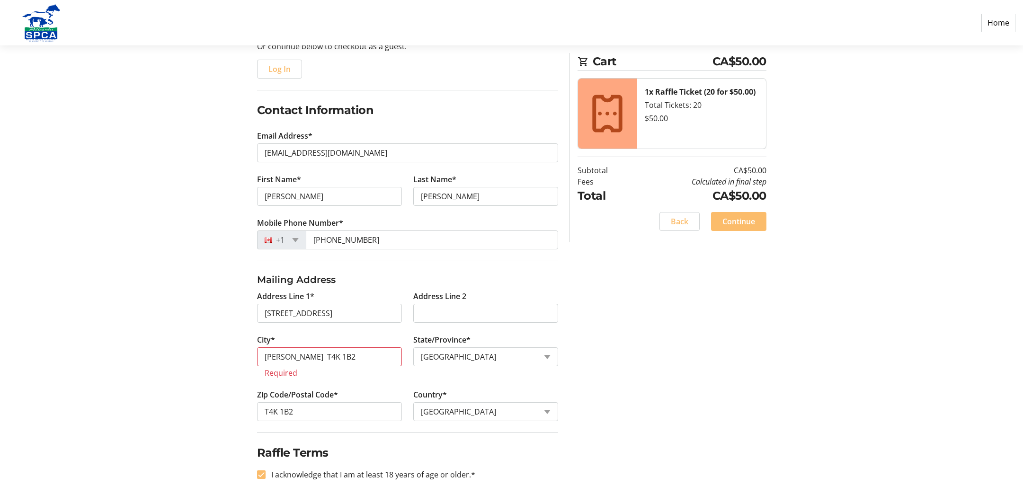
click at [783, 259] on div "Log In to Your Account (Optional) Or continue below to checkout as a guest. Log…" at bounding box center [511, 259] width 625 height 487
